Goal: Task Accomplishment & Management: Use online tool/utility

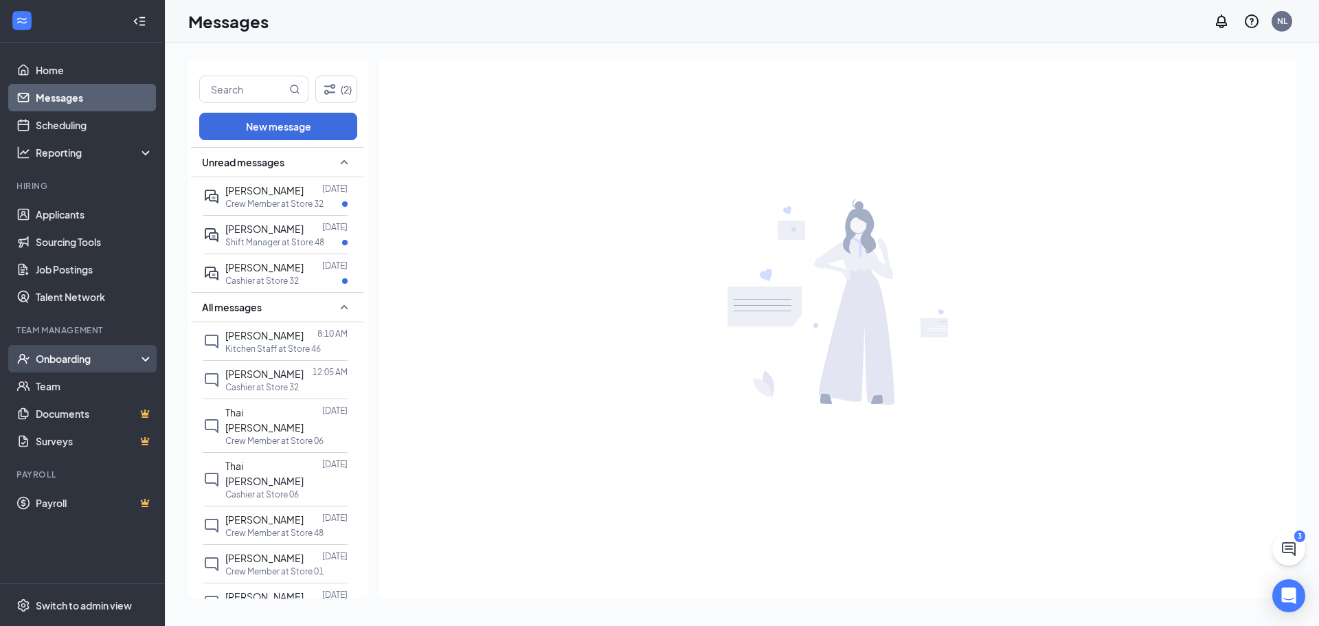
click at [133, 360] on div "Onboarding" at bounding box center [89, 359] width 106 height 14
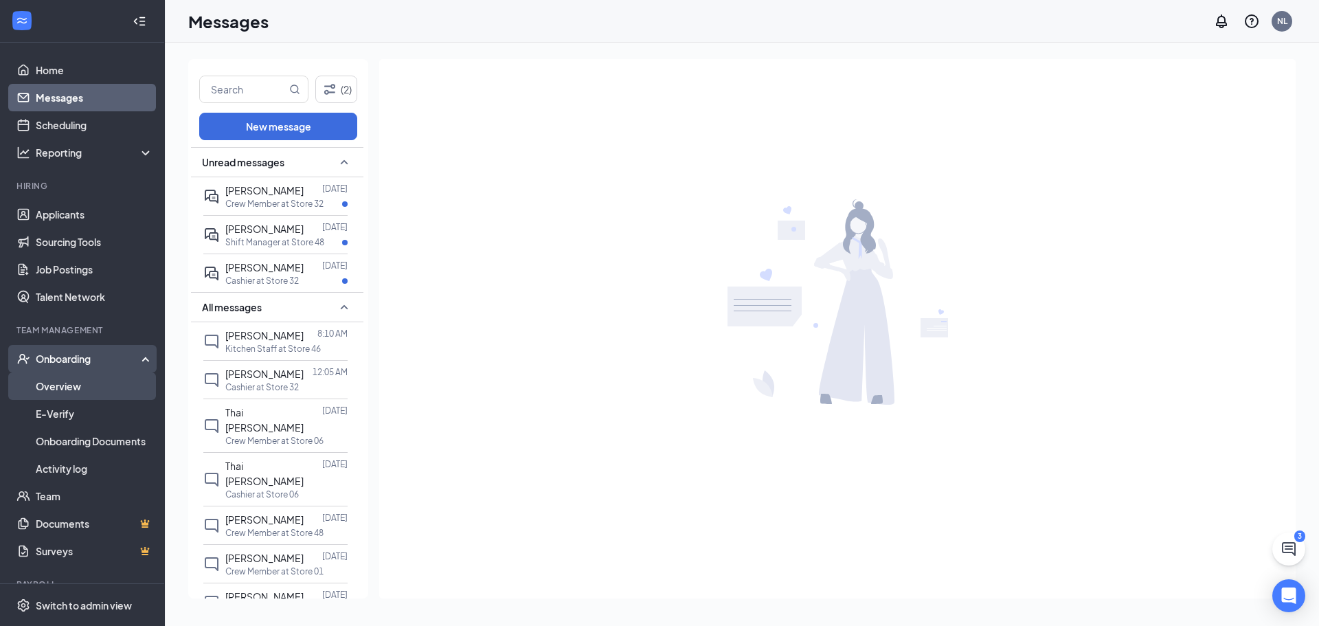
click at [111, 391] on link "Overview" at bounding box center [95, 385] width 118 height 27
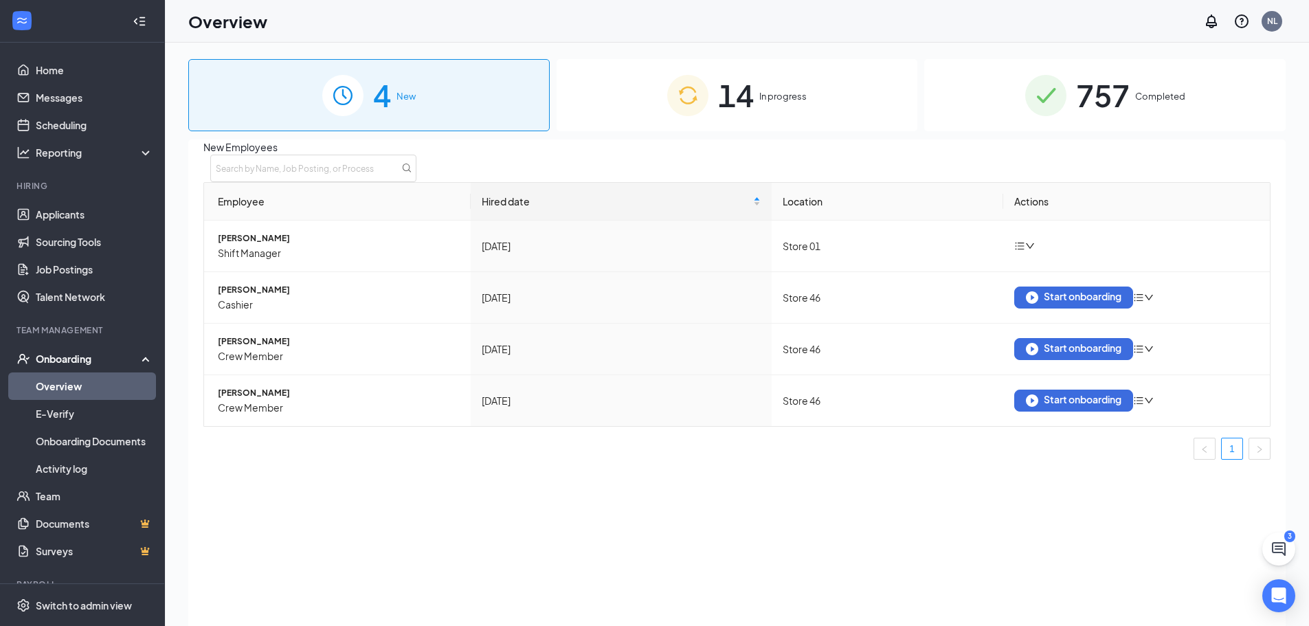
click at [731, 85] on span "14" at bounding box center [736, 94] width 36 height 47
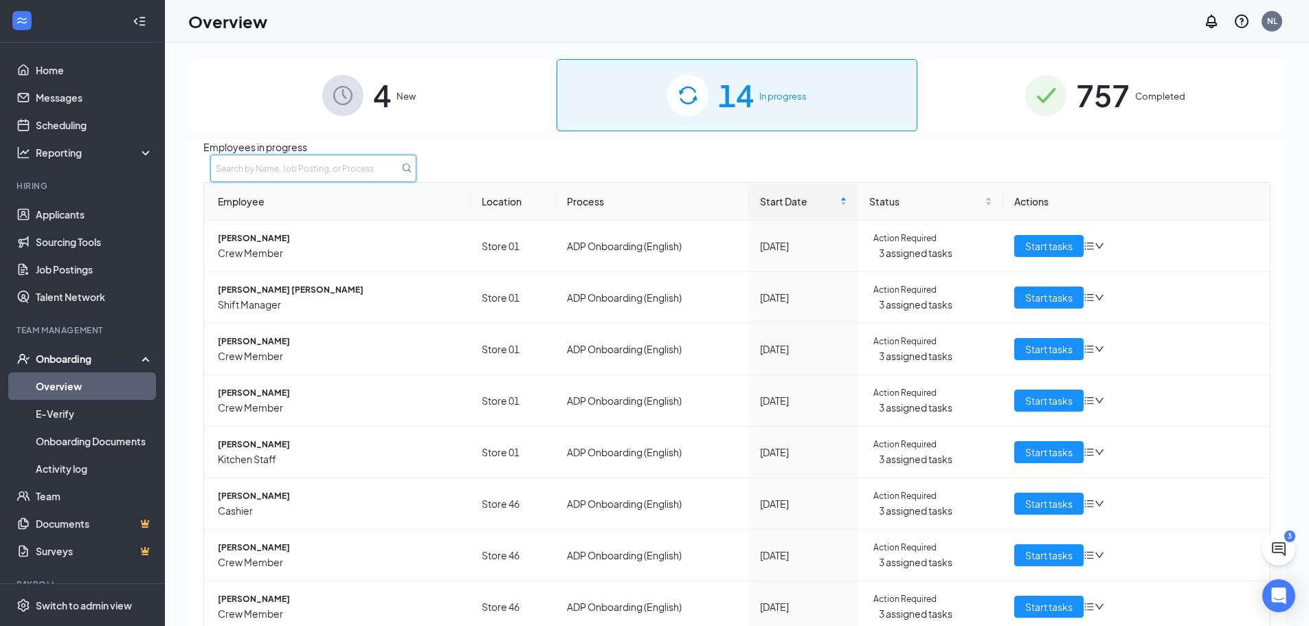
click at [416, 177] on input "text" at bounding box center [313, 168] width 206 height 27
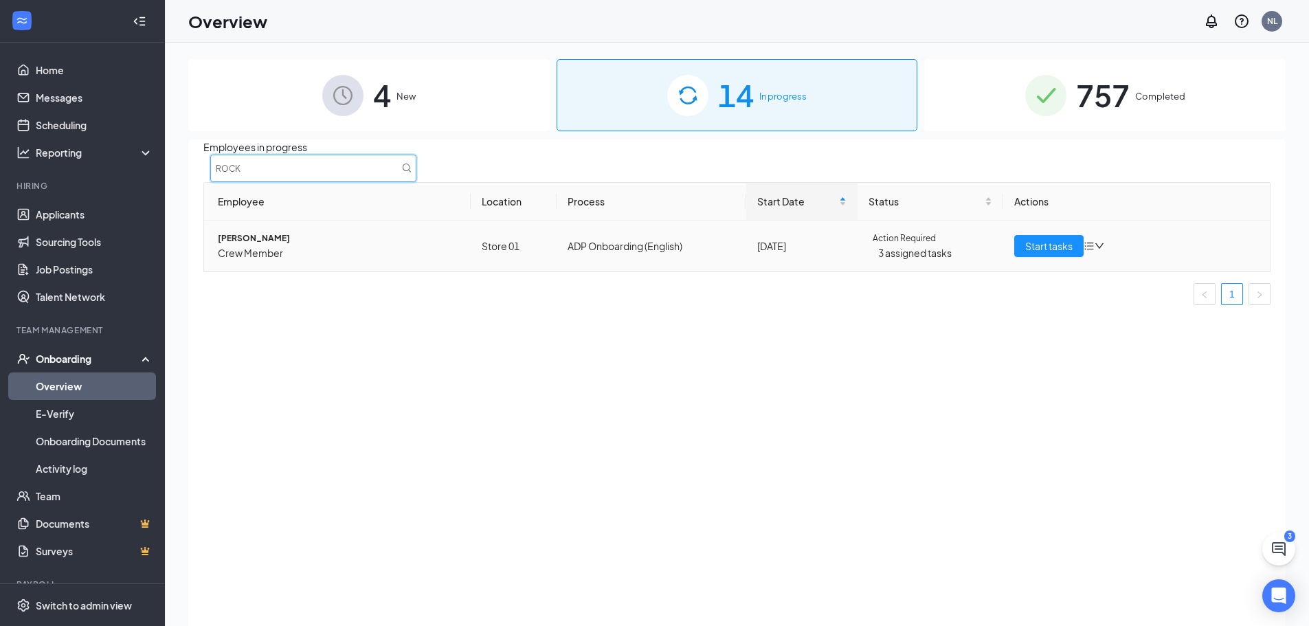
type input "ROCK"
click at [243, 245] on span "[PERSON_NAME]" at bounding box center [339, 239] width 242 height 14
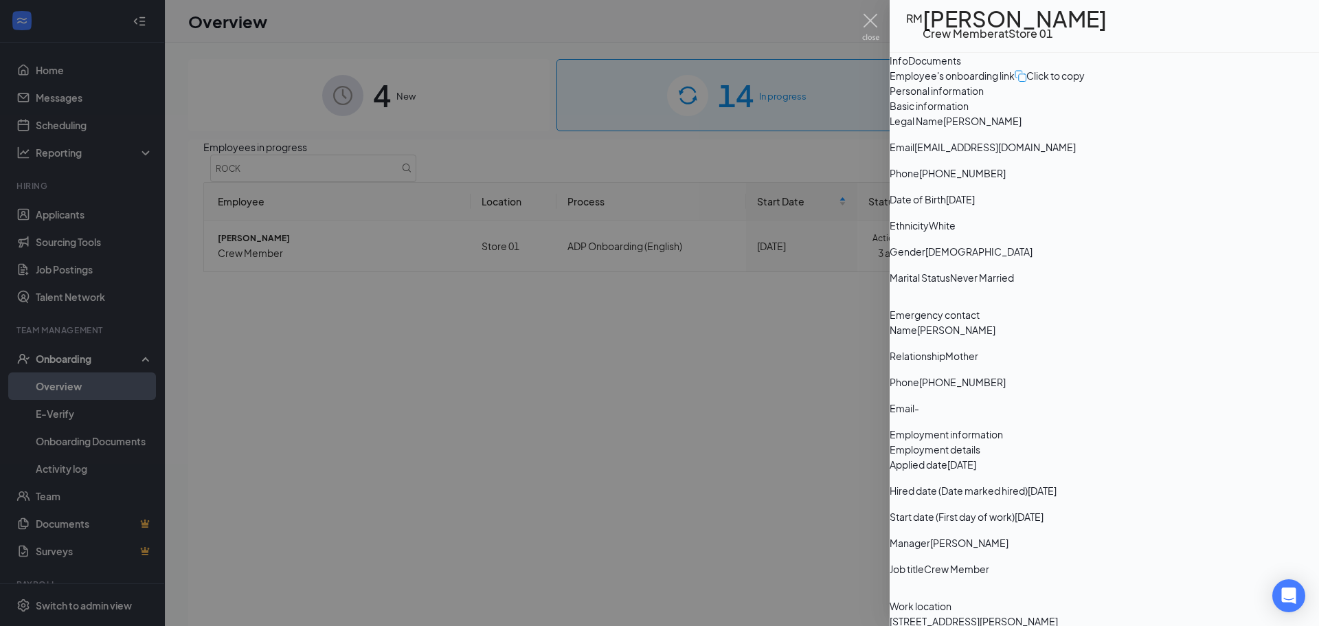
click at [509, 252] on div at bounding box center [659, 313] width 1319 height 626
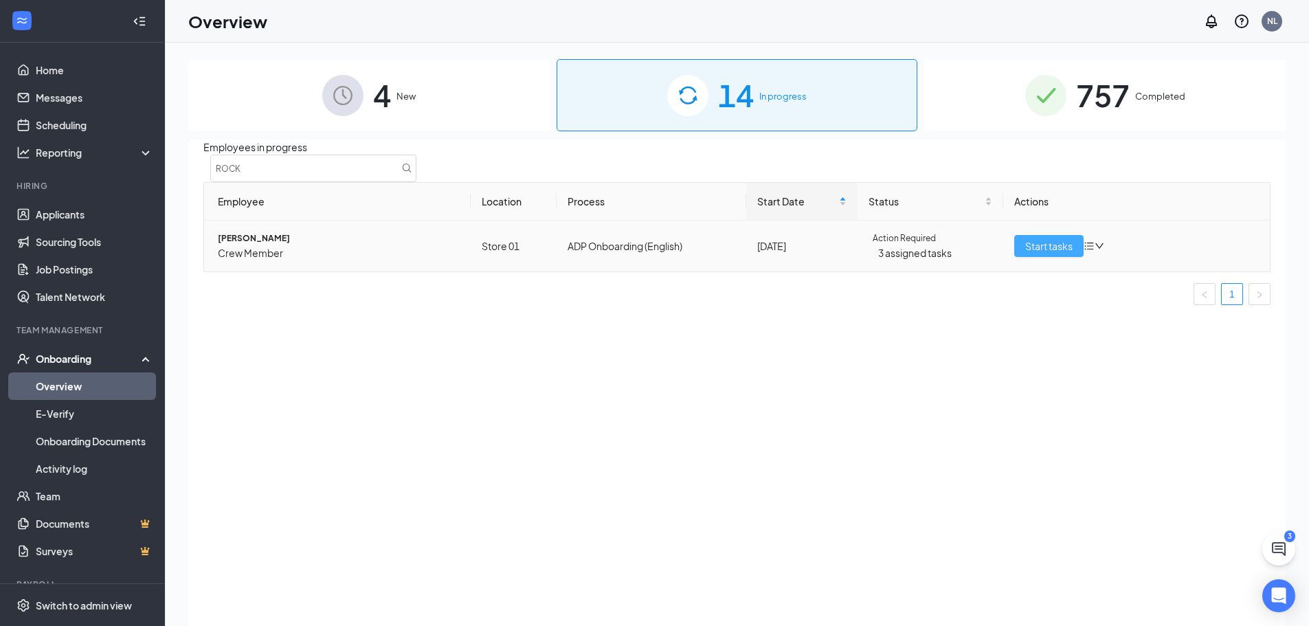
click at [1053, 254] on span "Start tasks" at bounding box center [1048, 245] width 47 height 15
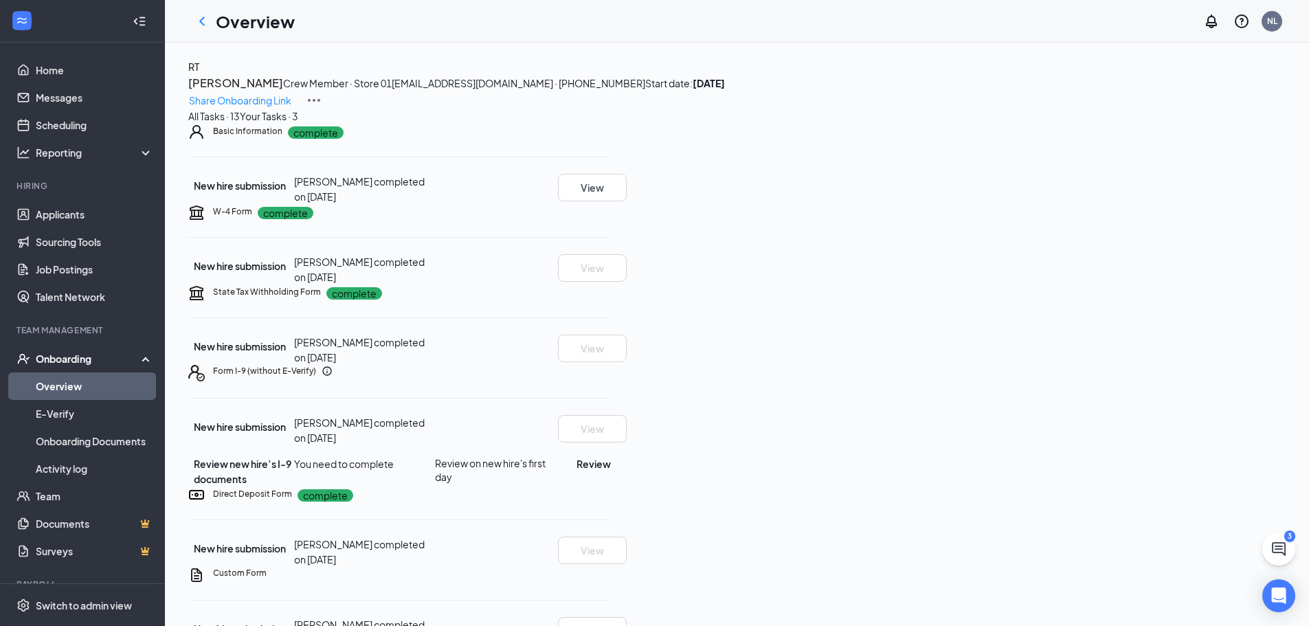
click at [298, 124] on div "Your Tasks · 3" at bounding box center [269, 116] width 58 height 15
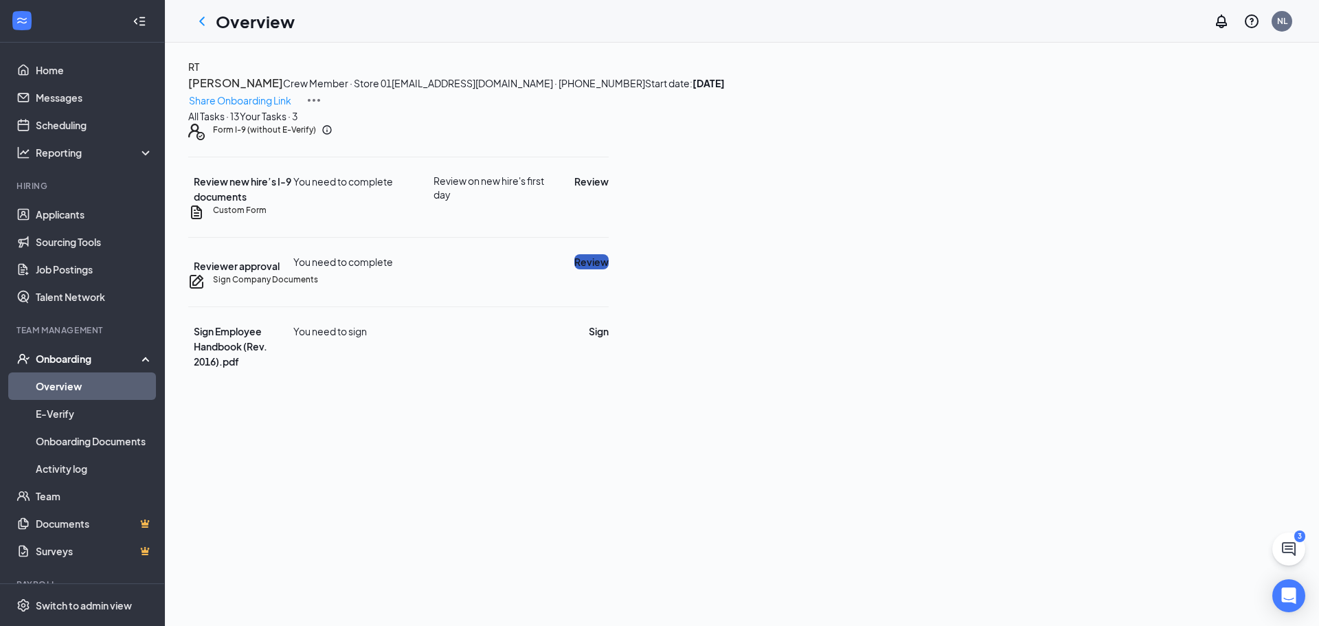
click at [609, 269] on button "Review" at bounding box center [592, 261] width 34 height 15
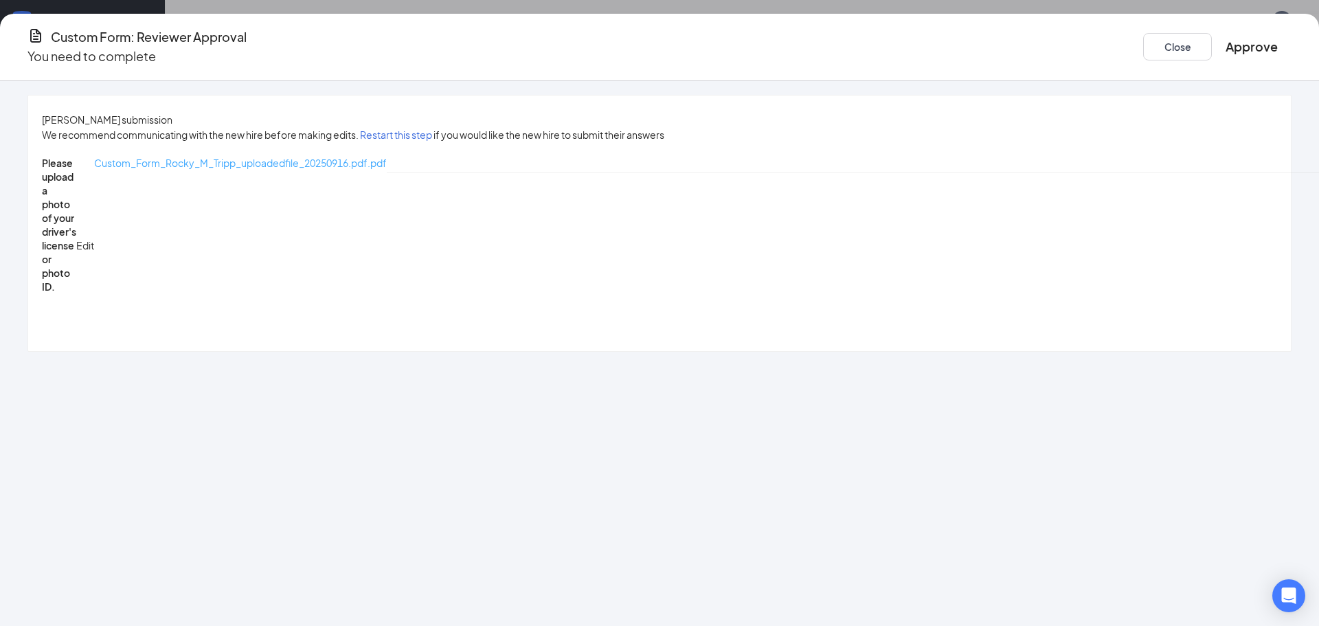
click at [363, 167] on span "Custom_Form_Rocky_M_Tripp_uploadedfile_20250916.pdf.pdf" at bounding box center [240, 163] width 293 height 12
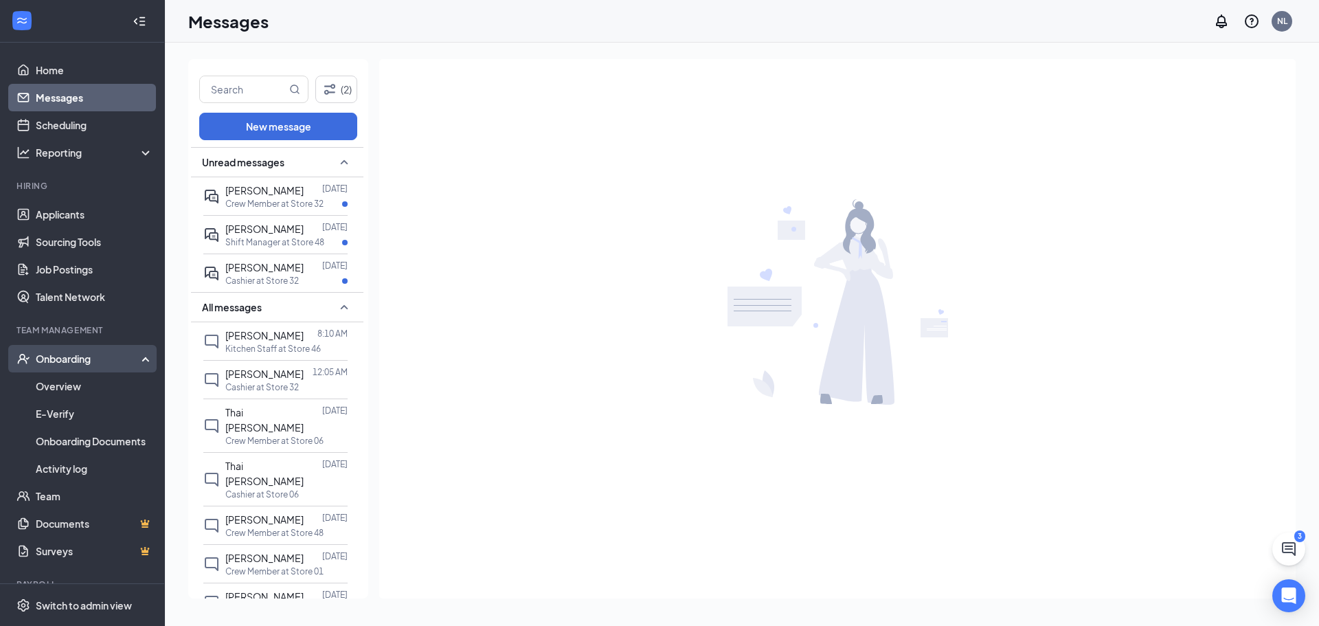
click at [102, 367] on div "Onboarding" at bounding box center [82, 358] width 165 height 27
click at [101, 384] on link "Overview" at bounding box center [95, 385] width 118 height 27
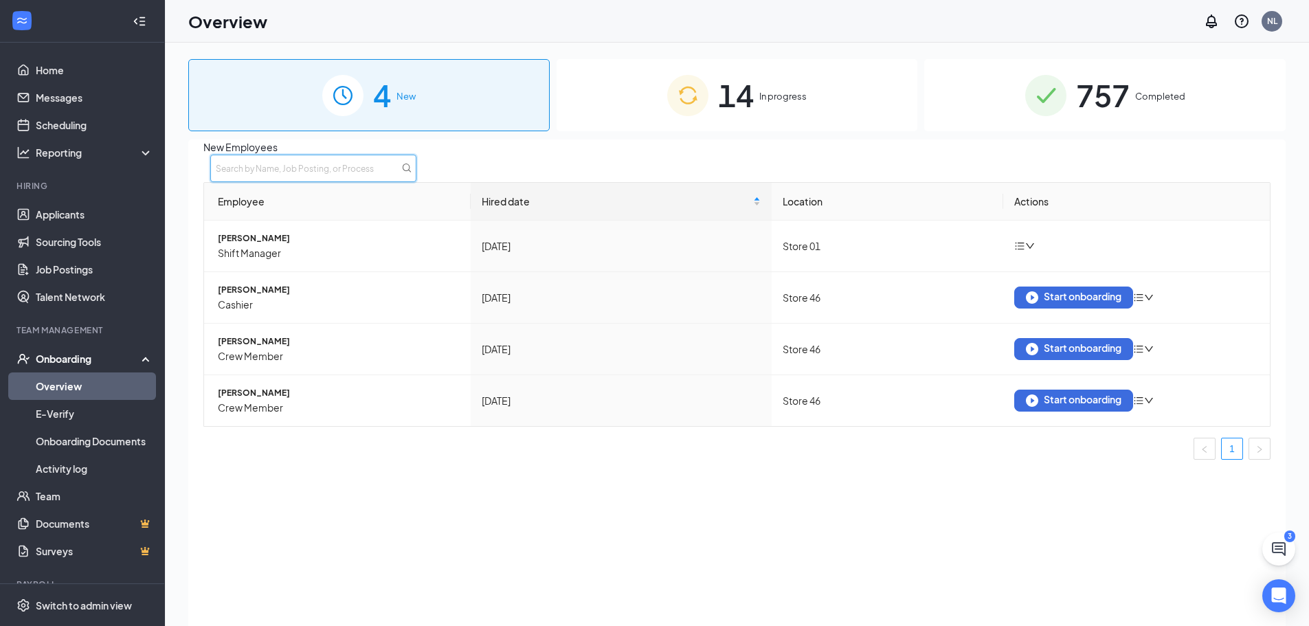
click at [416, 177] on input "text" at bounding box center [313, 168] width 206 height 27
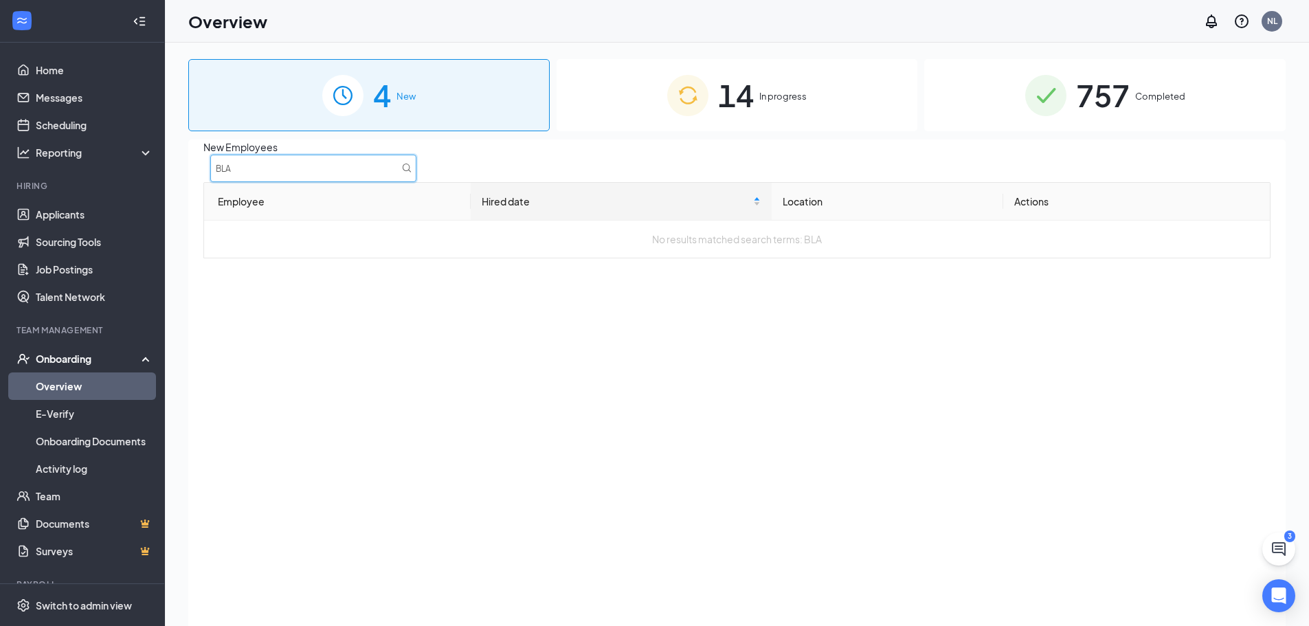
type input "BLA"
click at [757, 89] on div "14 In progress" at bounding box center [737, 95] width 361 height 72
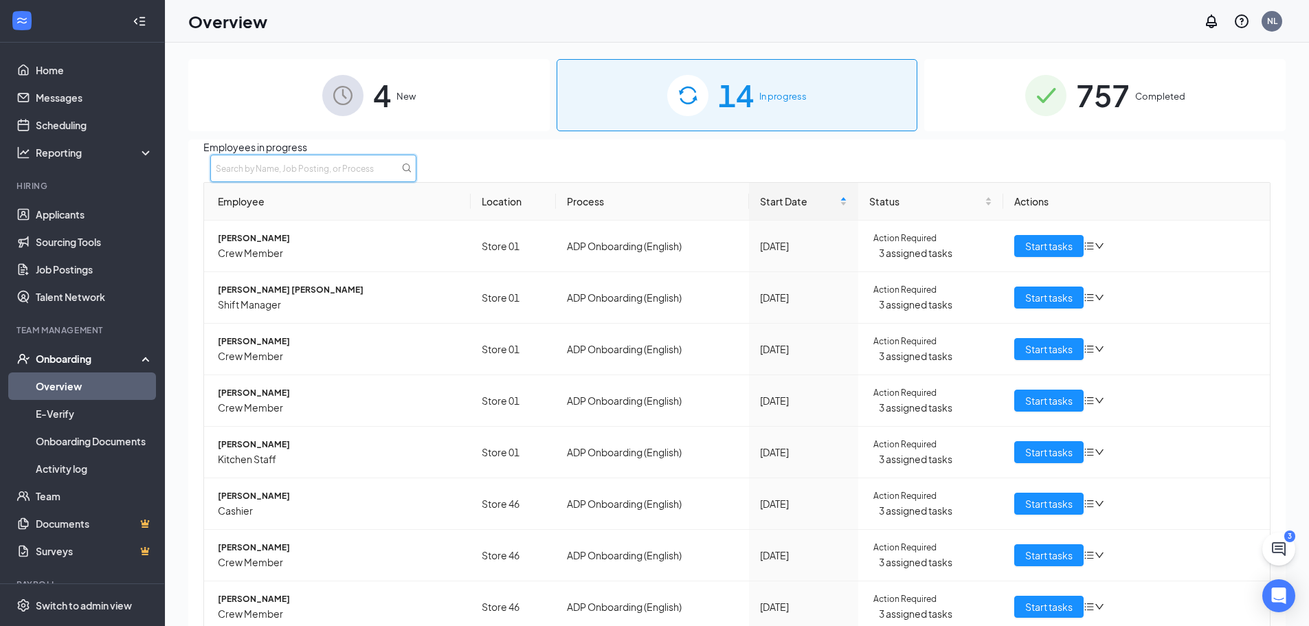
click at [416, 175] on input "text" at bounding box center [313, 168] width 206 height 27
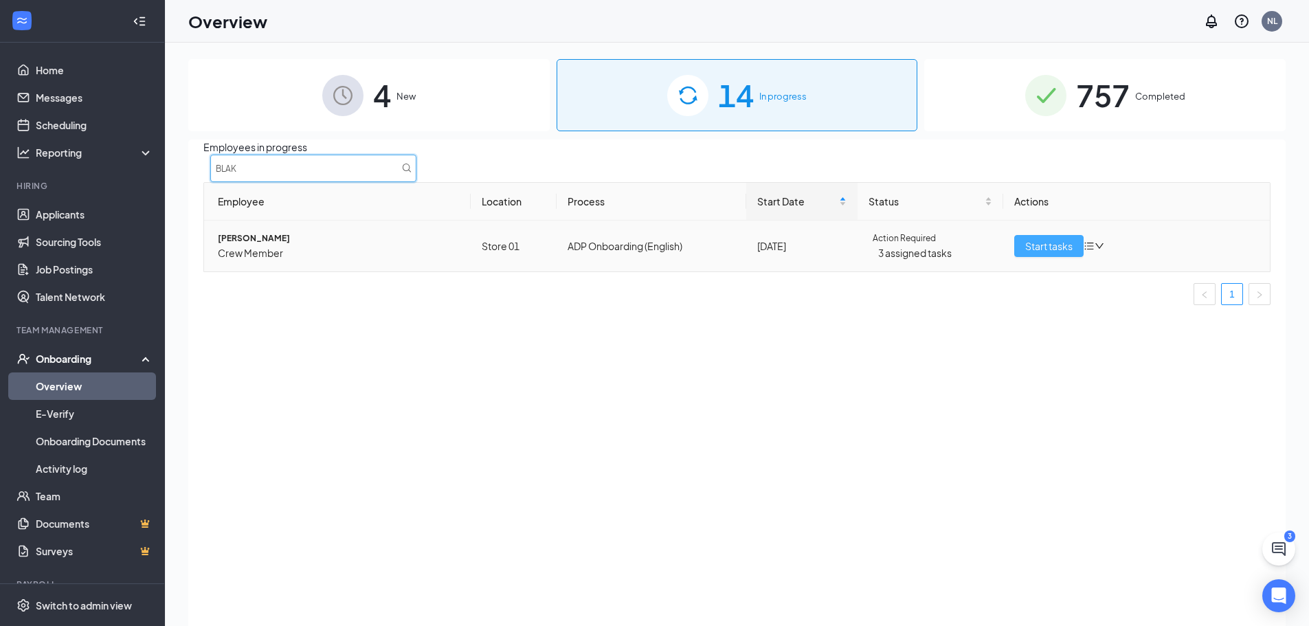
type input "BLAK"
click at [1026, 248] on button "Start tasks" at bounding box center [1048, 246] width 69 height 22
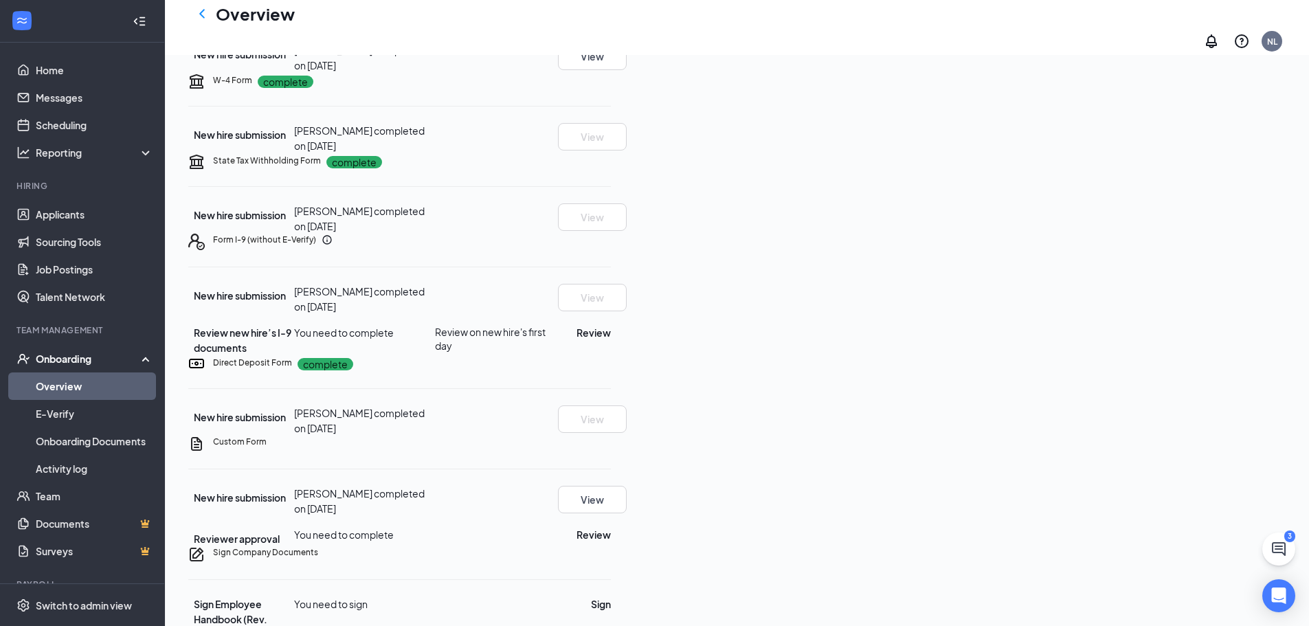
scroll to position [69, 0]
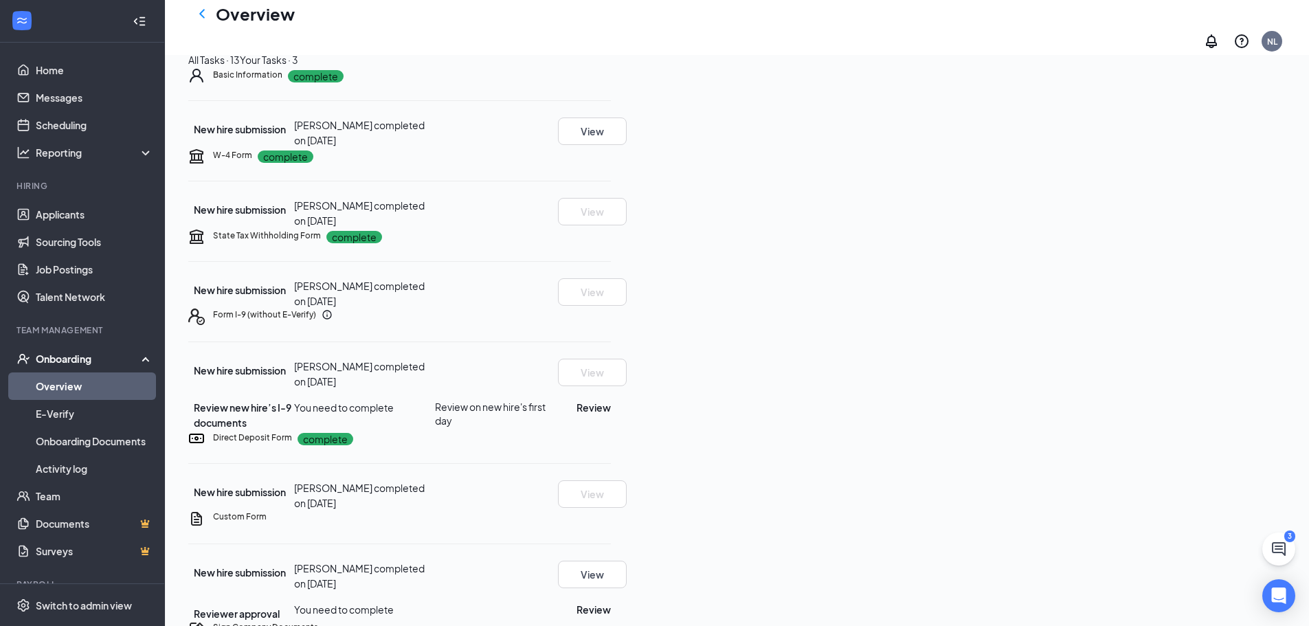
click at [298, 67] on div "Your Tasks · 3" at bounding box center [269, 59] width 58 height 15
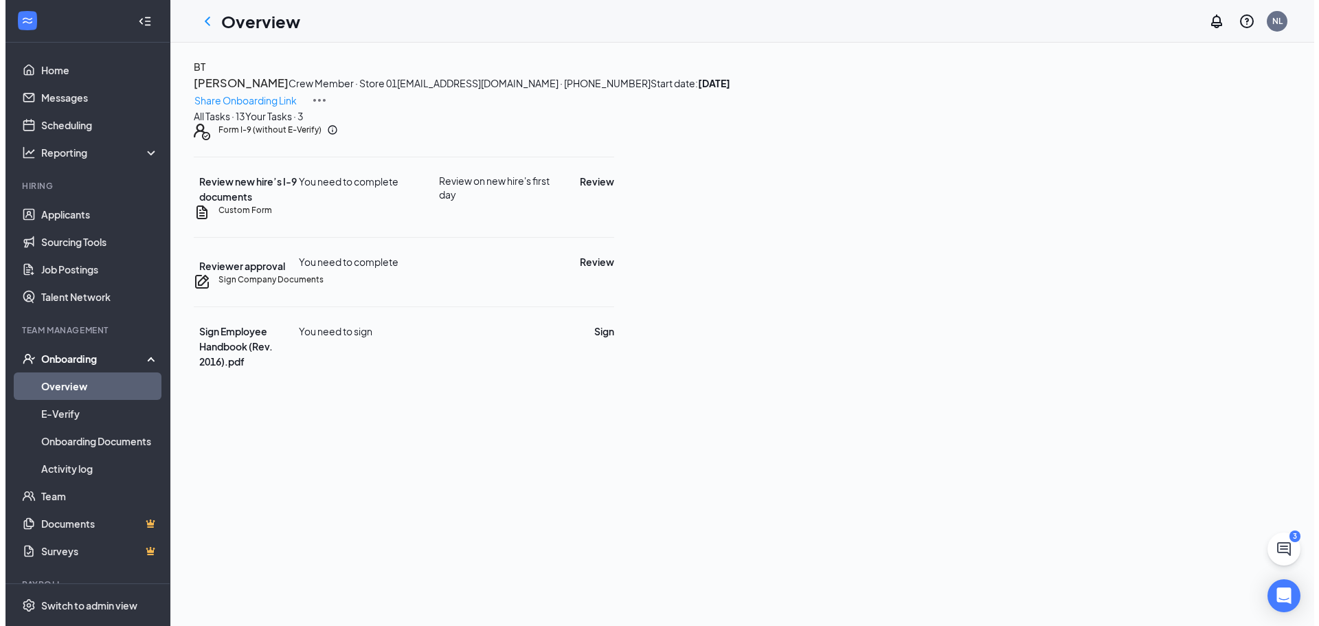
scroll to position [0, 0]
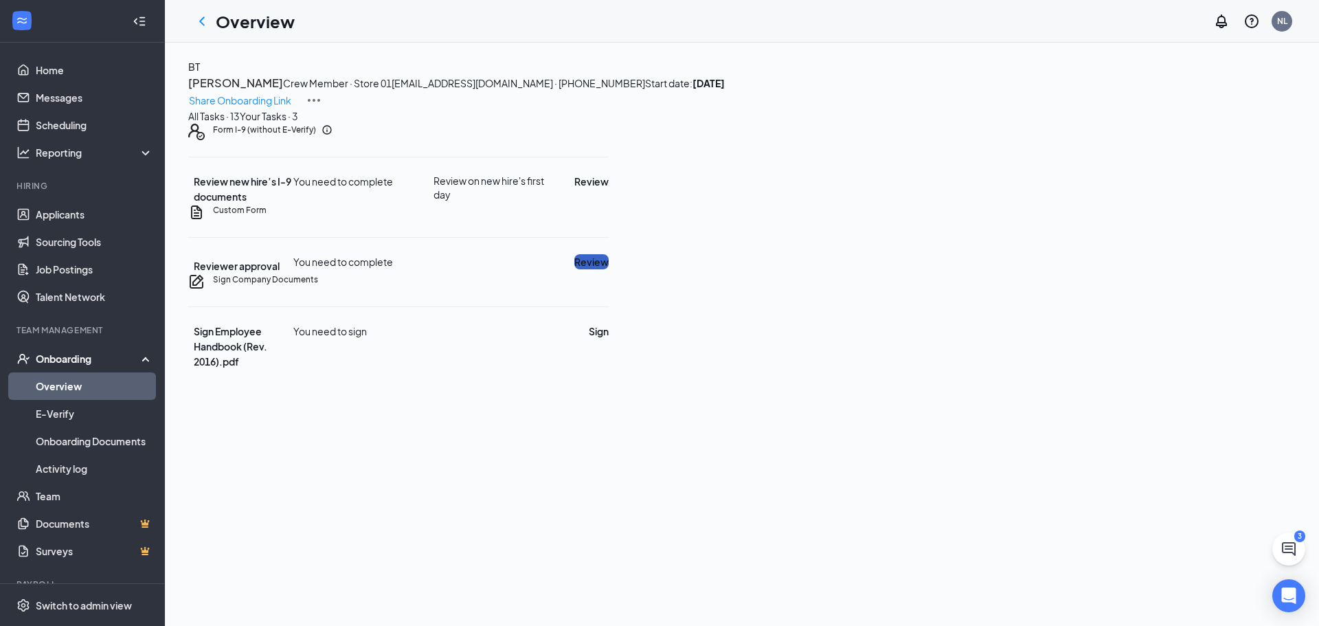
click at [609, 269] on button "Review" at bounding box center [592, 261] width 34 height 15
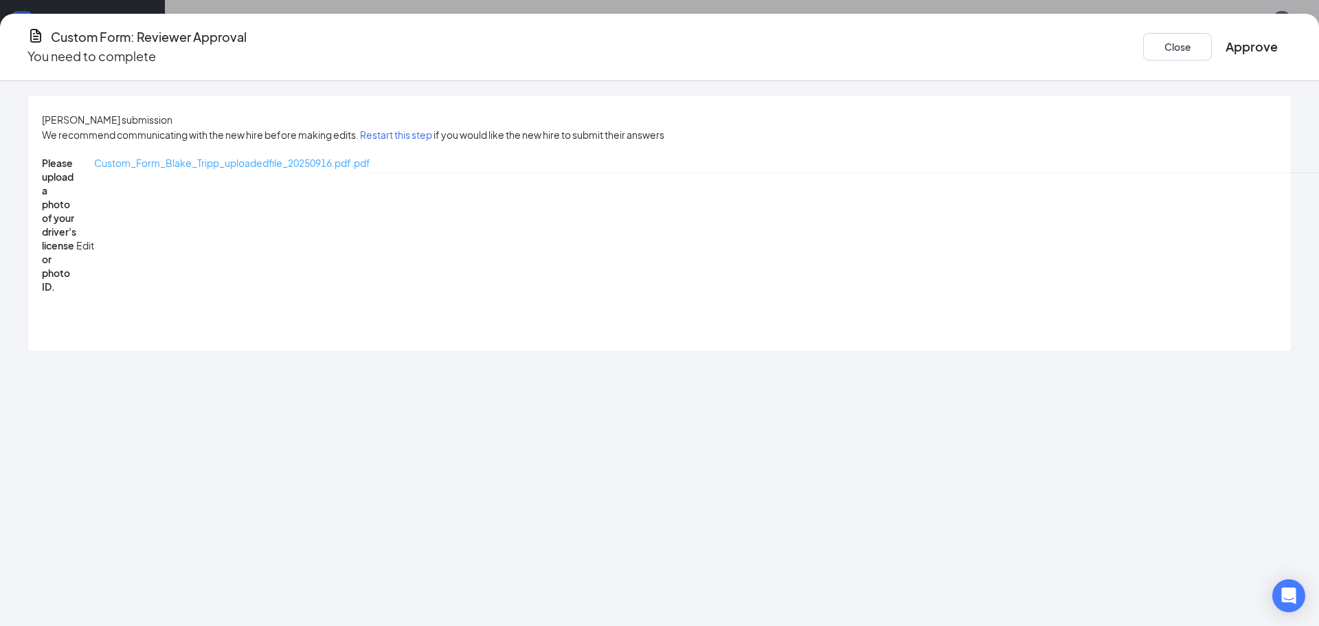
click at [342, 166] on span "Custom_Form_Blake_Tripp_uploadedfile_20250916.pdf.pdf" at bounding box center [232, 163] width 276 height 12
